Goal: Information Seeking & Learning: Learn about a topic

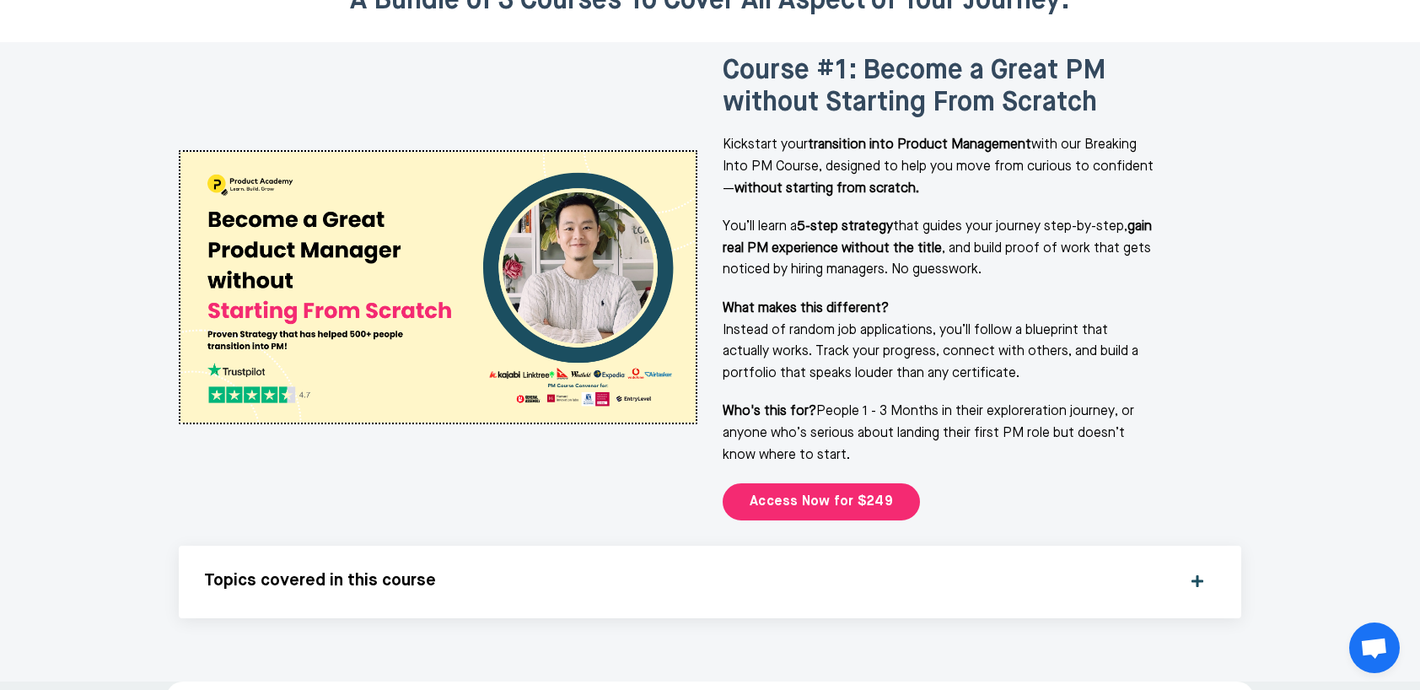
scroll to position [2228, 0]
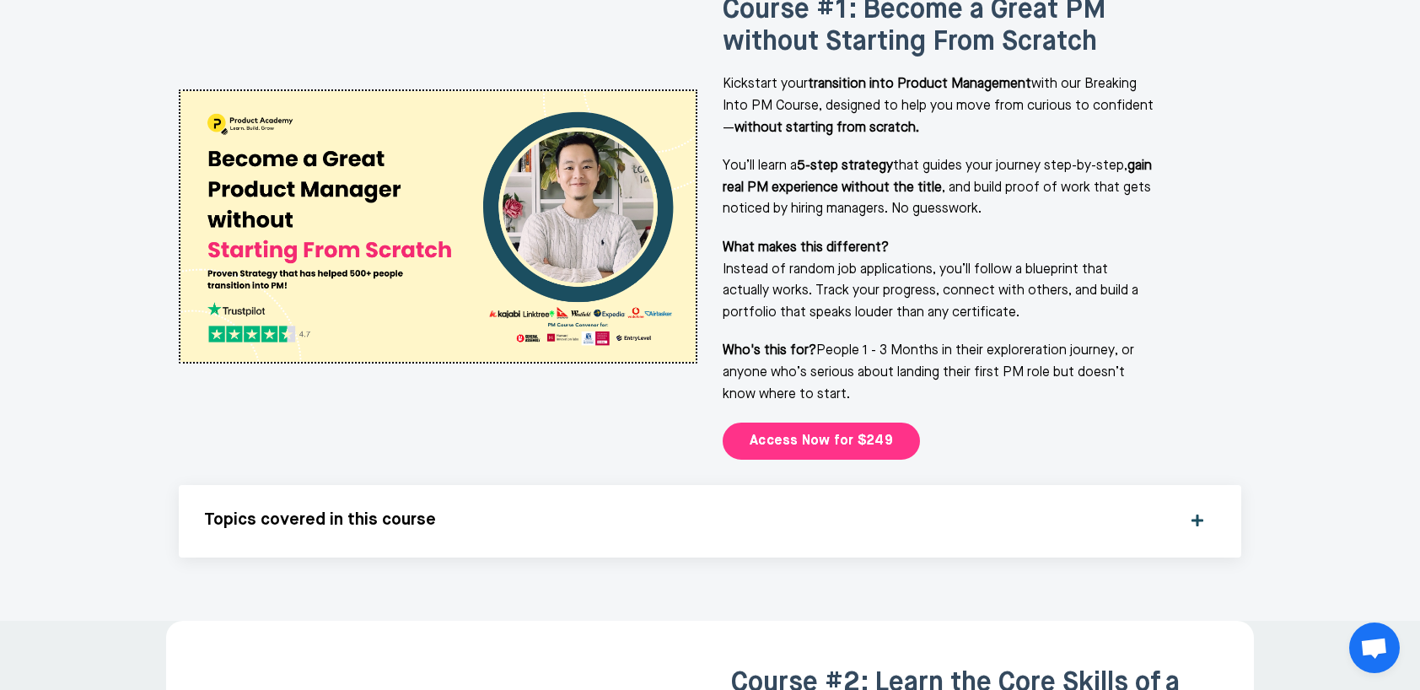
click at [756, 423] on link "Access Now for $249" at bounding box center [821, 441] width 197 height 37
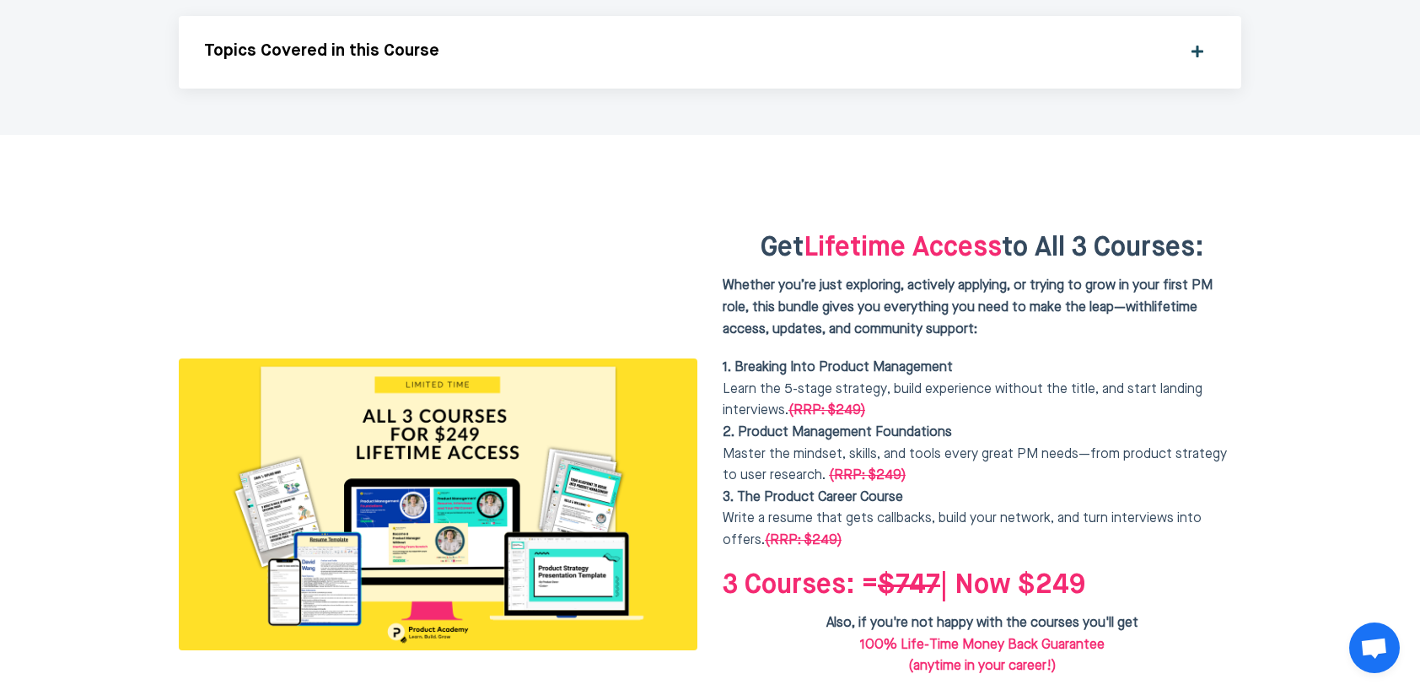
scroll to position [4115, 0]
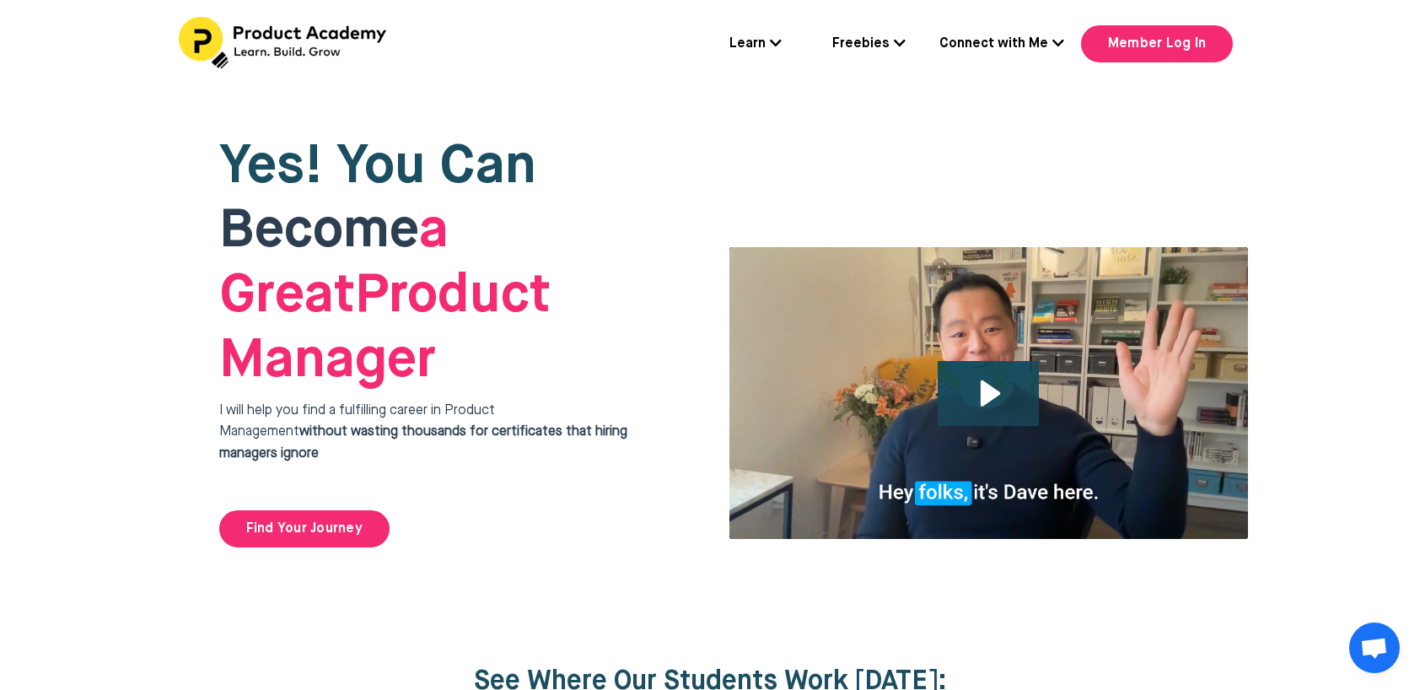
click at [773, 44] on icon at bounding box center [776, 42] width 12 height 13
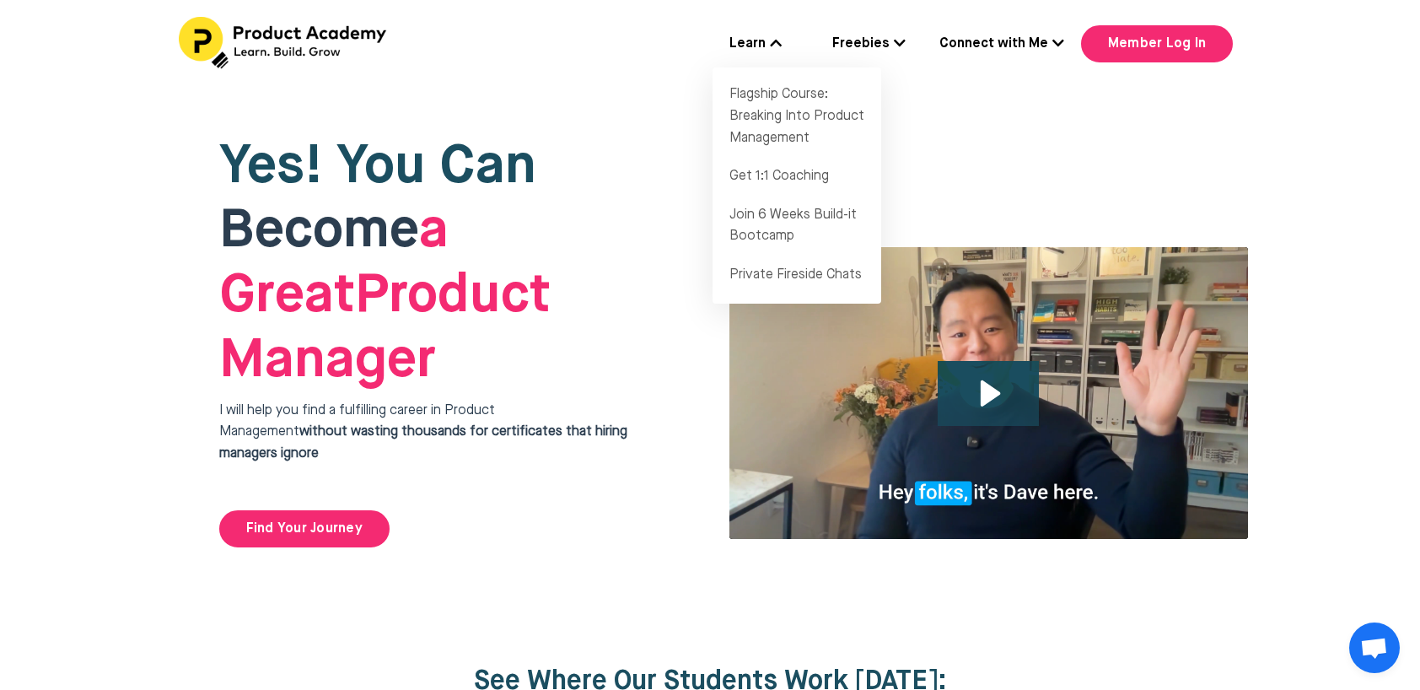
click at [863, 45] on link "Freebies" at bounding box center [869, 45] width 73 height 22
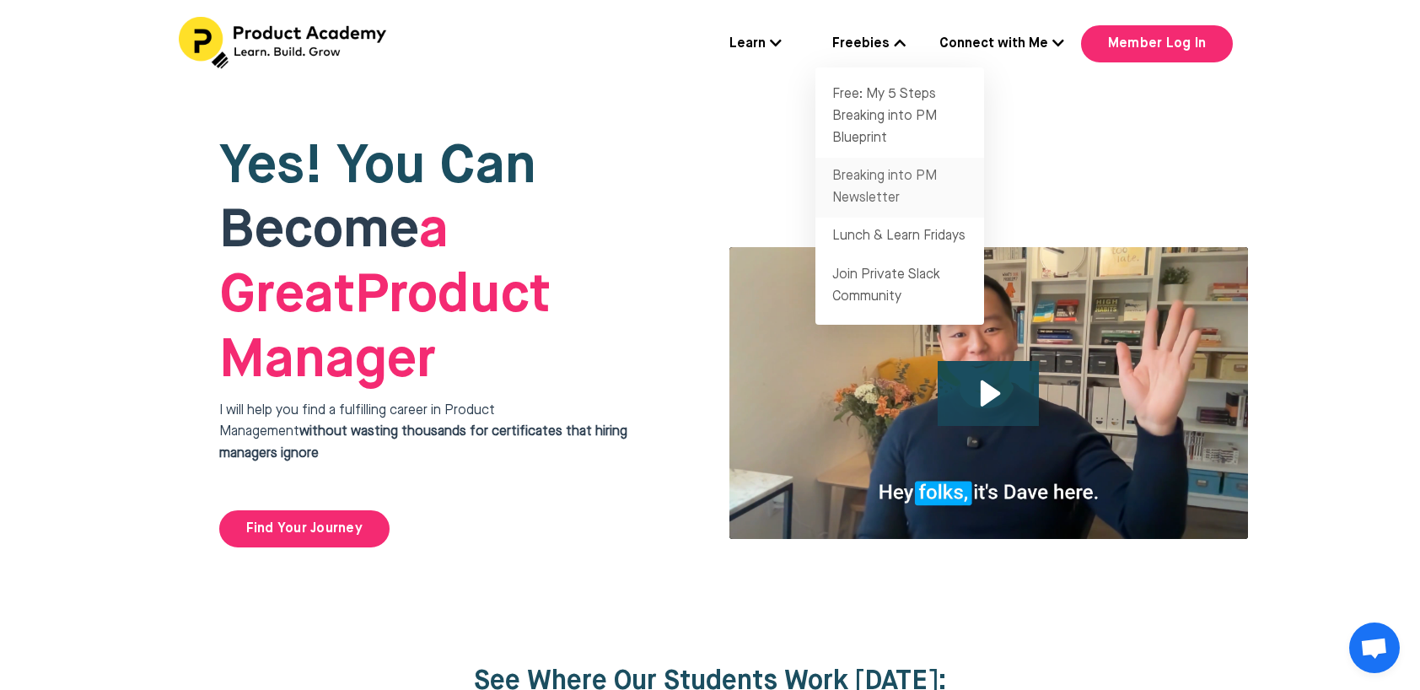
click at [876, 179] on link "Breaking into PM Newsletter" at bounding box center [900, 188] width 169 height 60
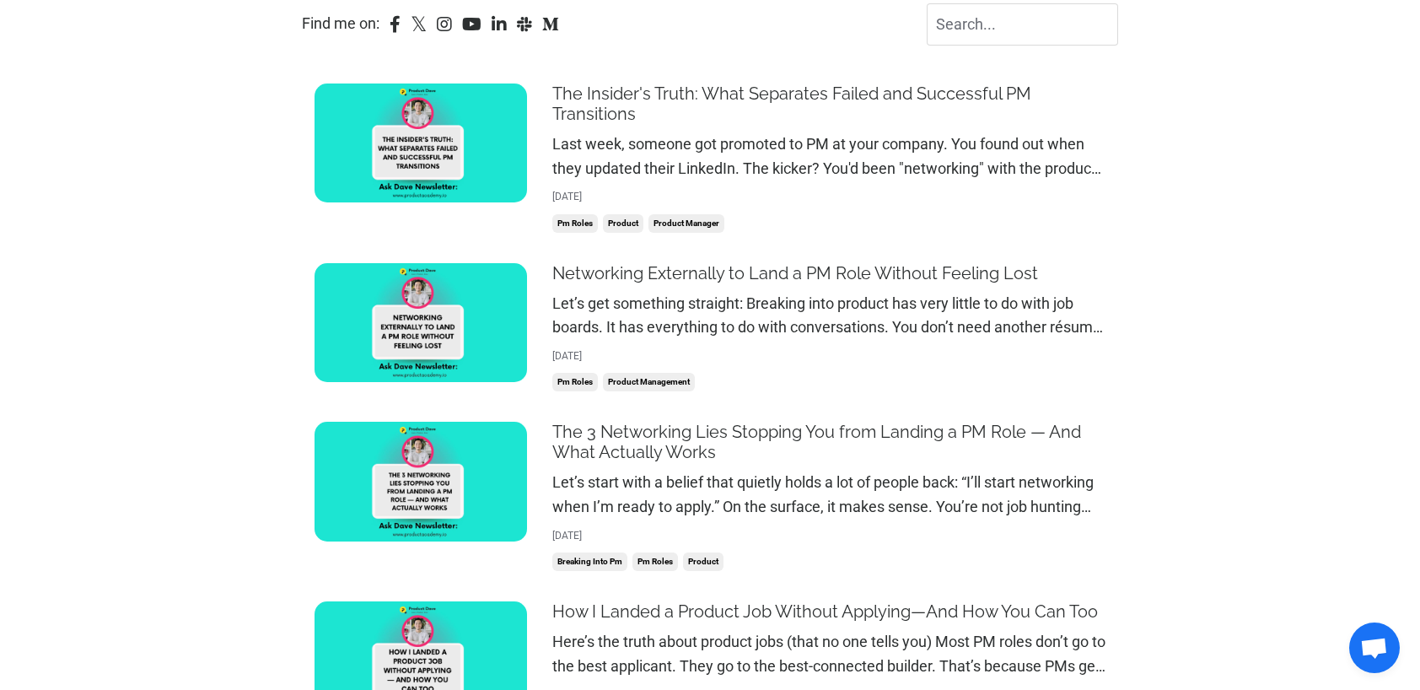
scroll to position [509, 0]
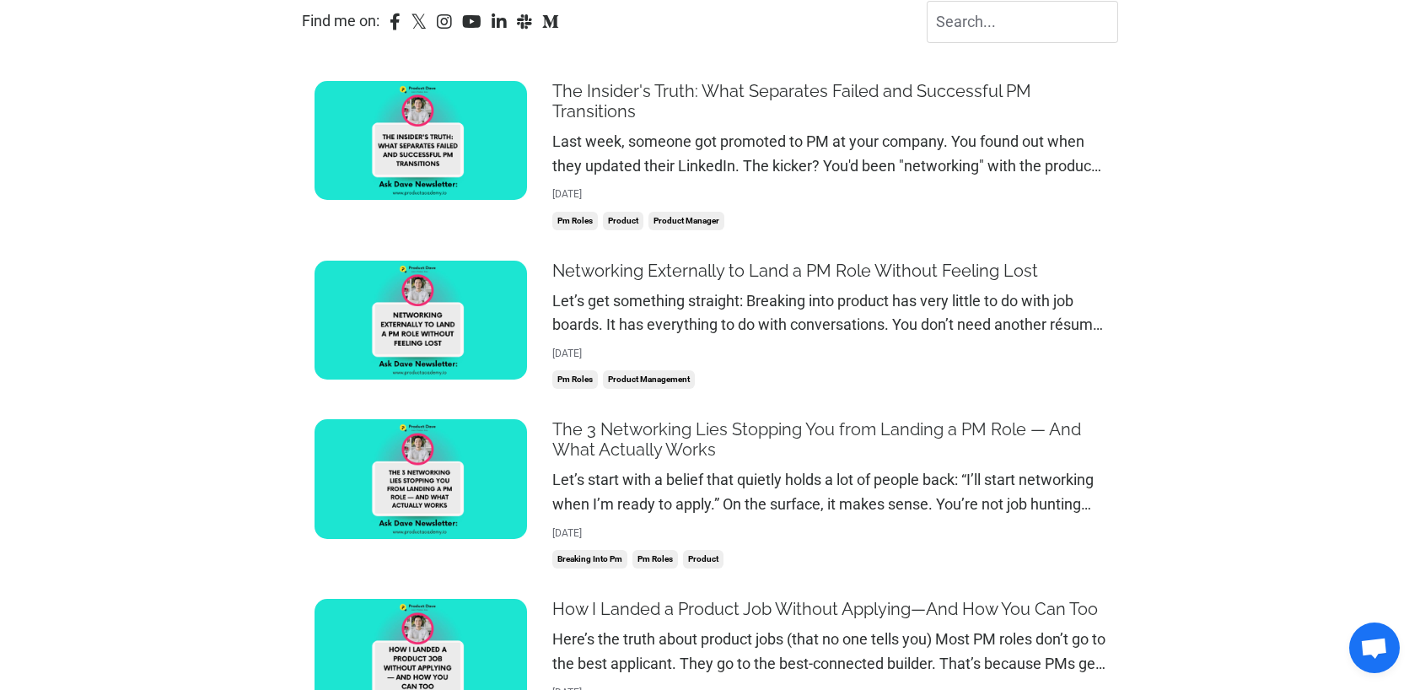
click at [632, 434] on link "The 3 Networking Lies Stopping You from Landing a PM Role — And What Actually W…" at bounding box center [828, 439] width 553 height 40
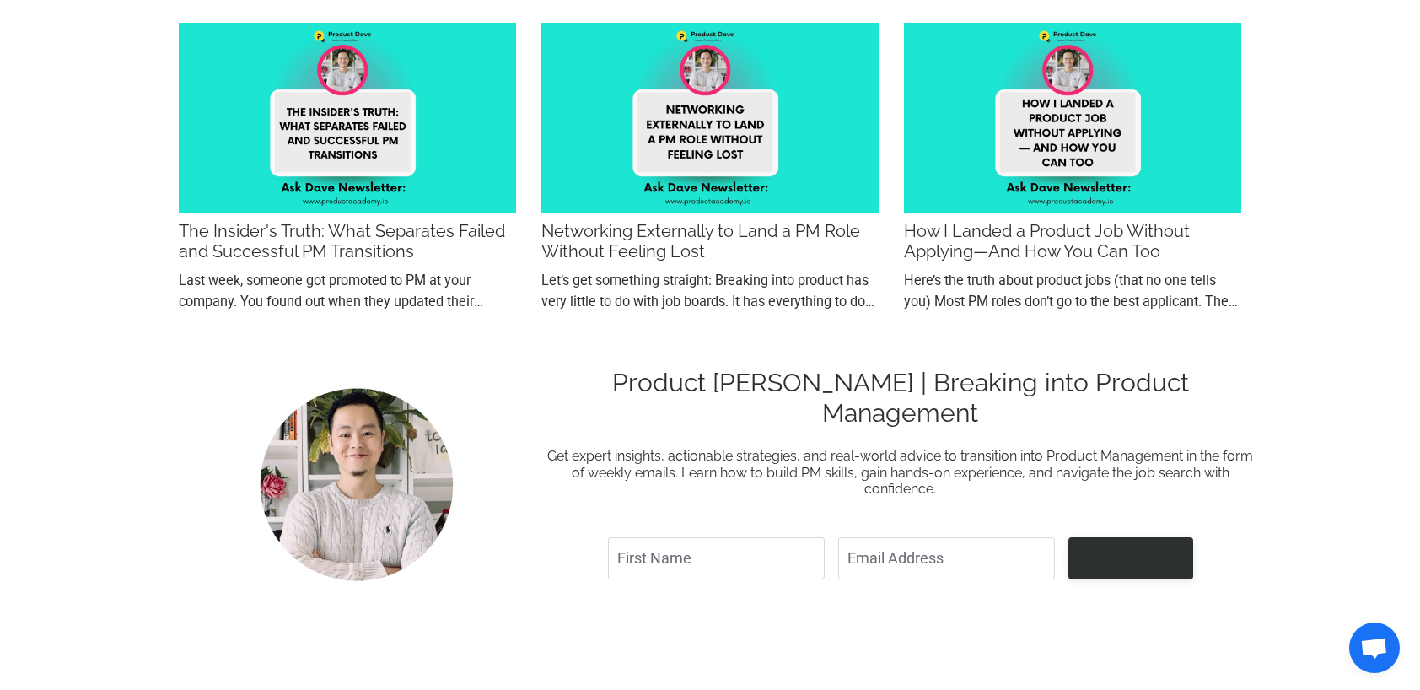
scroll to position [10635, 0]
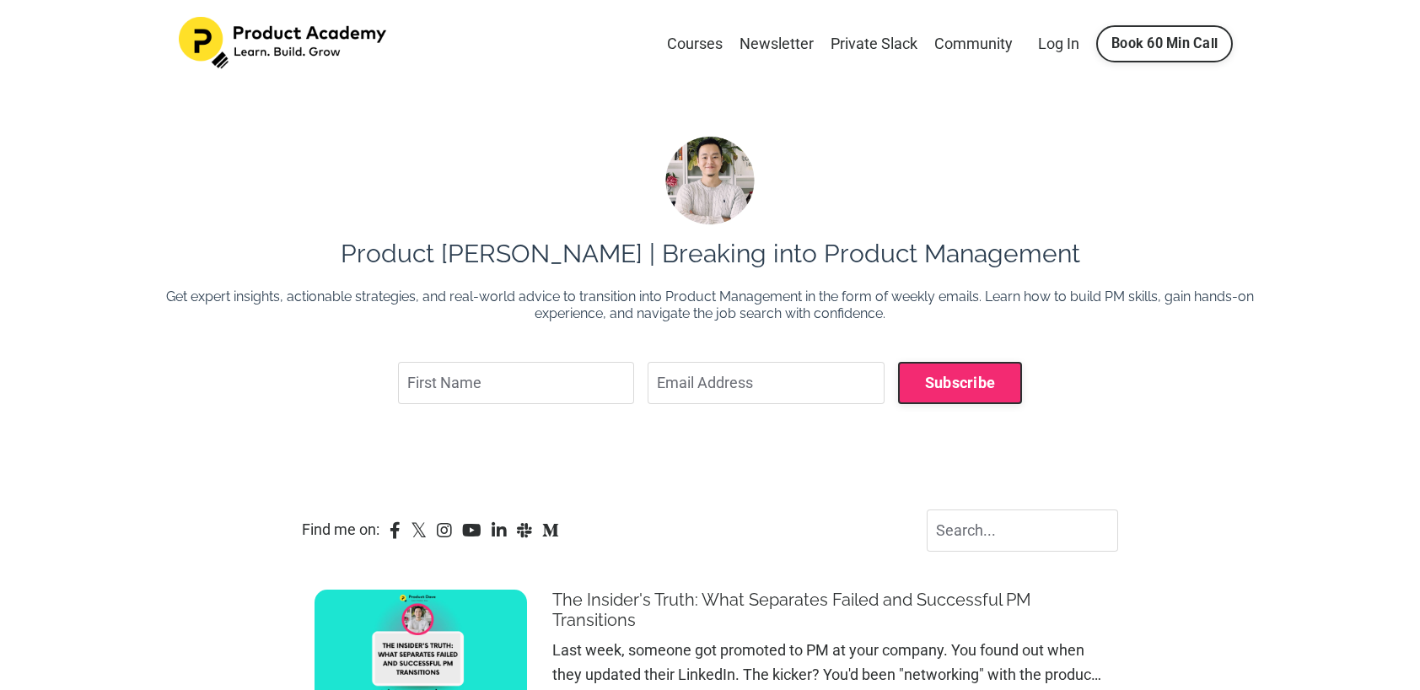
scroll to position [509, 0]
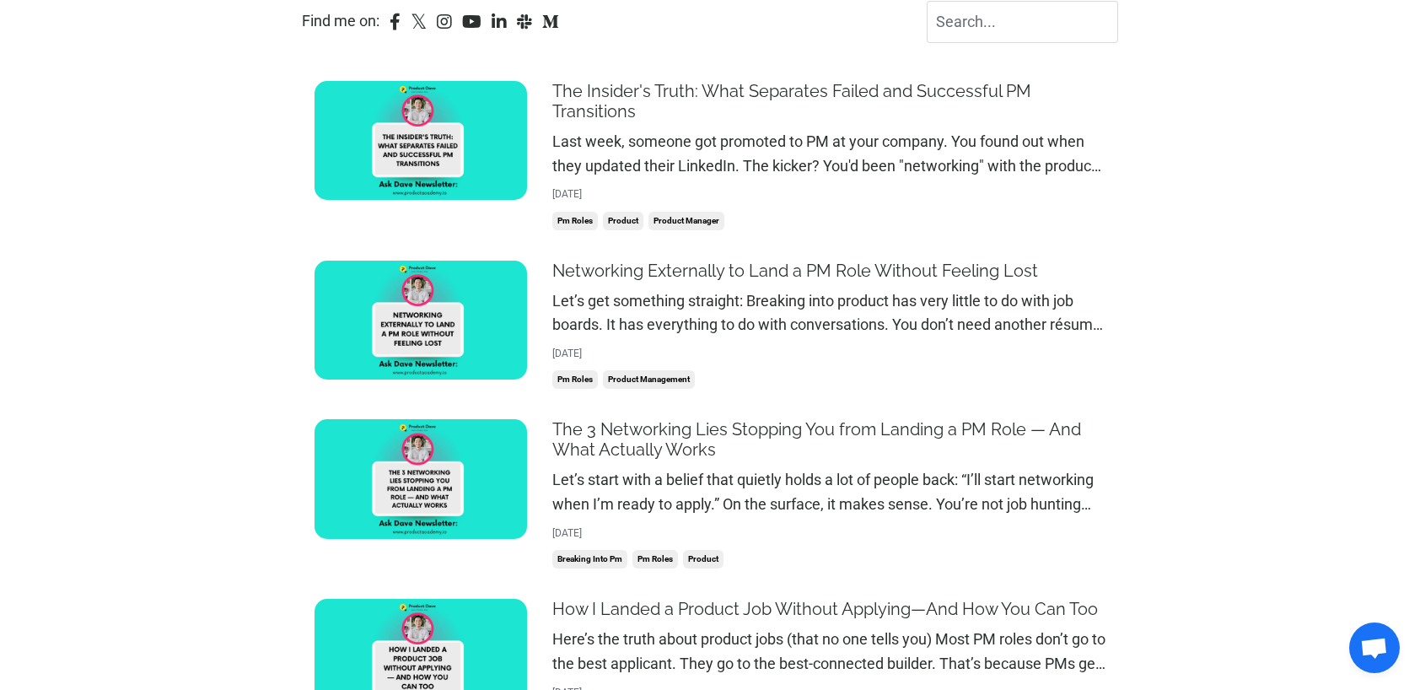
drag, startPoint x: 0, startPoint y: 0, endPoint x: 592, endPoint y: 460, distance: 749.6
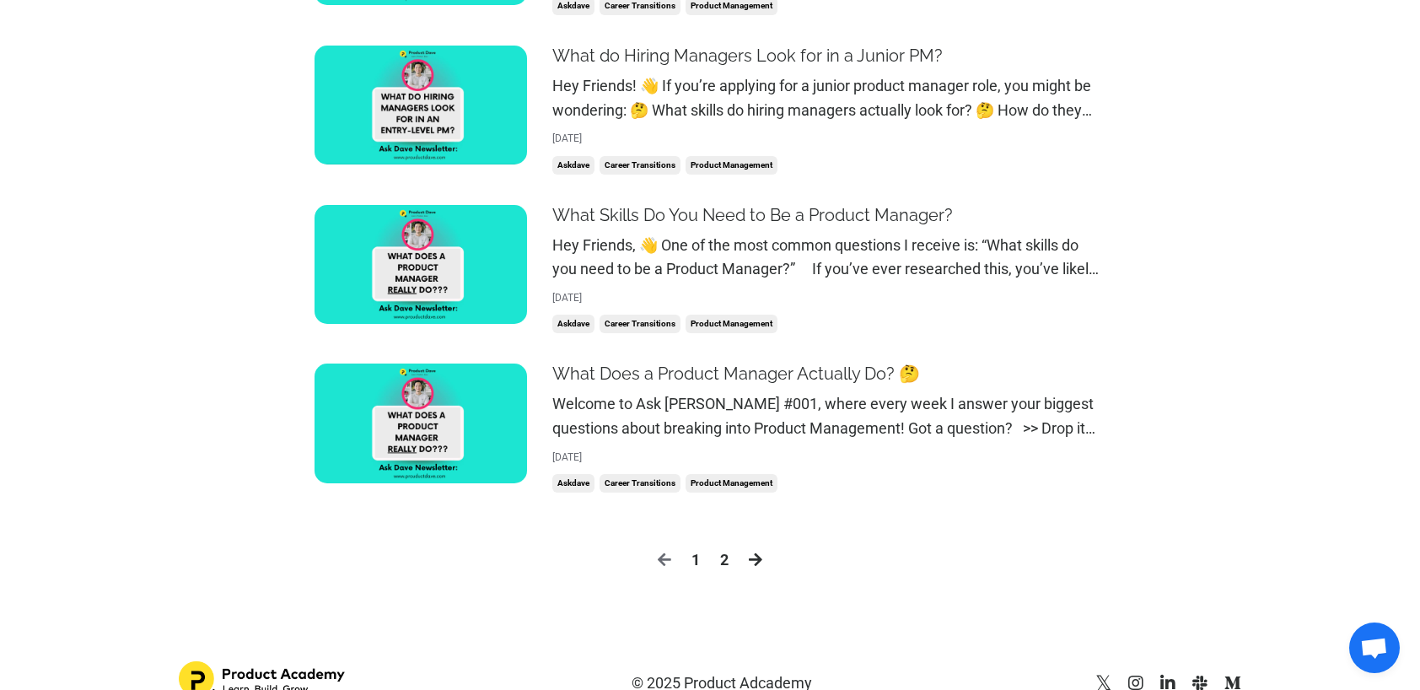
scroll to position [2050, 0]
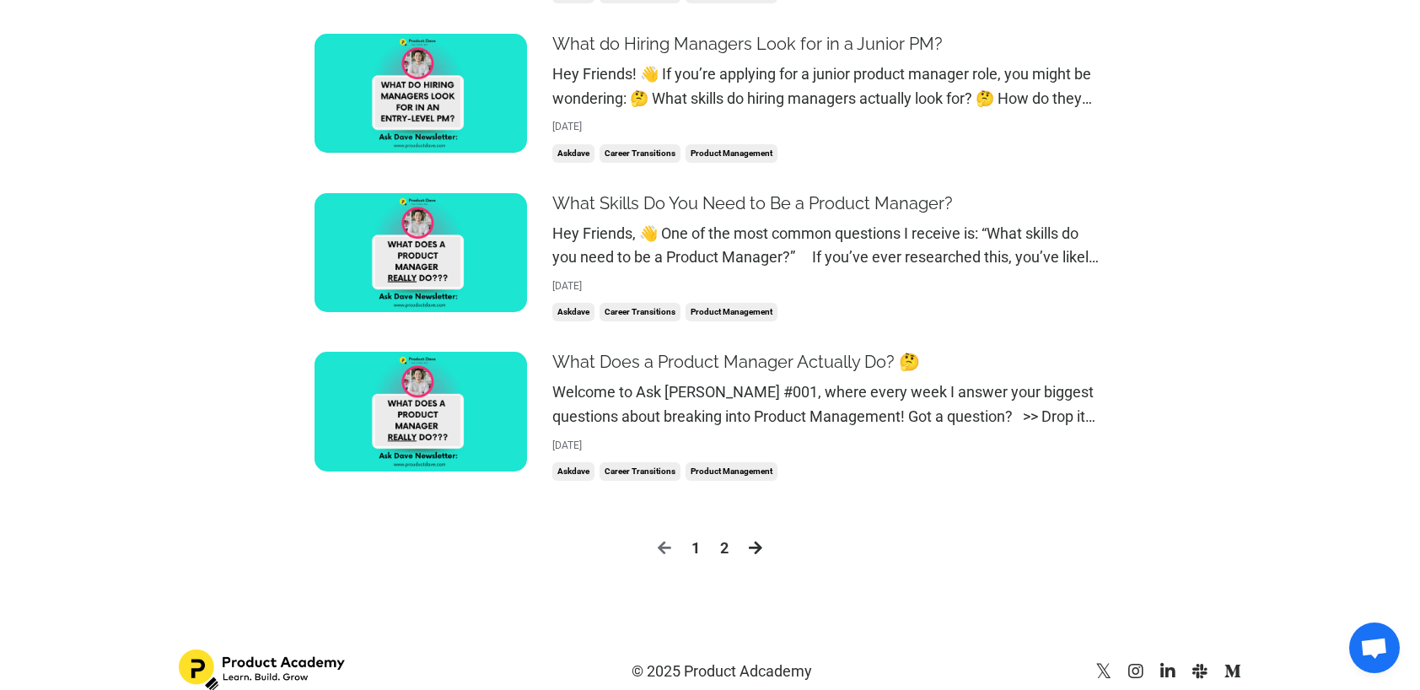
click at [727, 536] on link "2" at bounding box center [724, 548] width 8 height 24
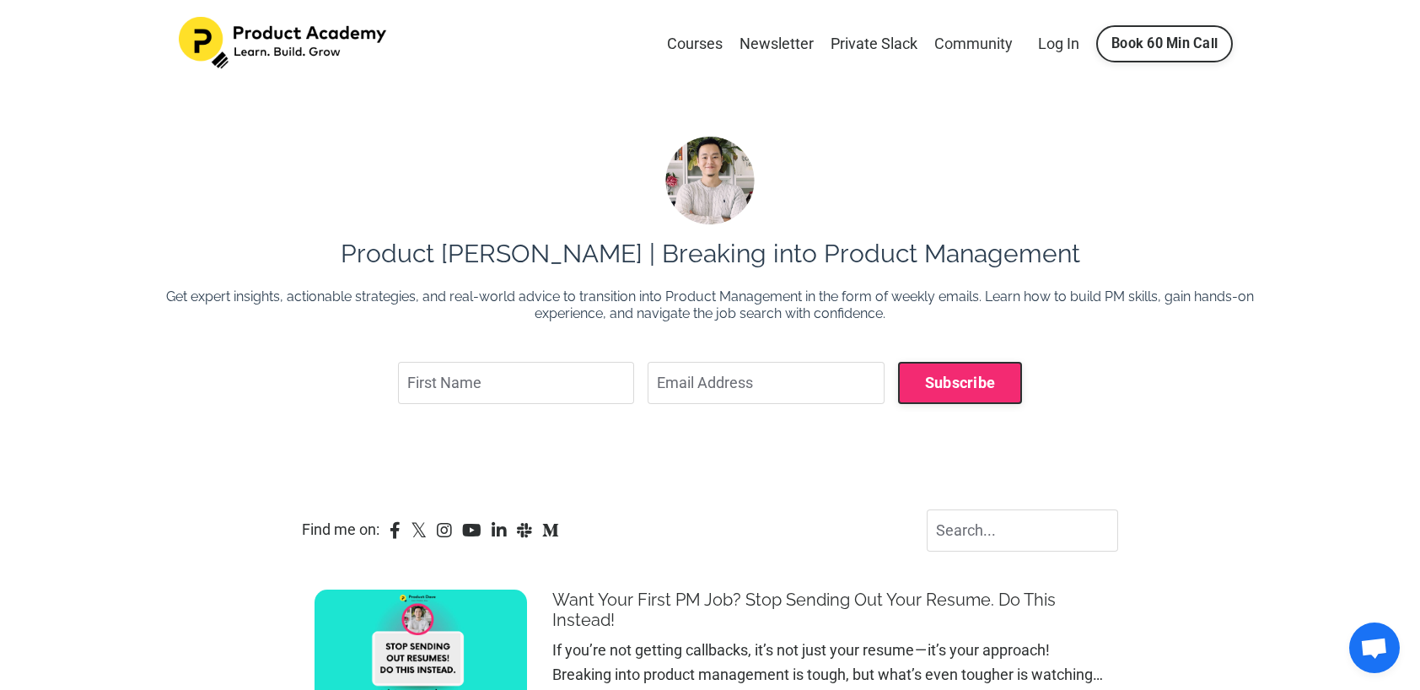
click at [981, 40] on link "Community" at bounding box center [974, 44] width 78 height 24
